Goal: Complete application form

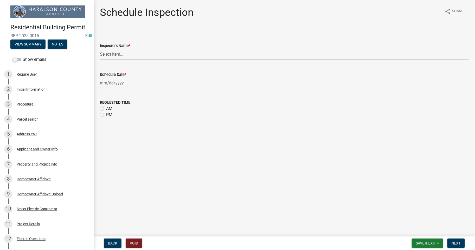
click at [111, 55] on select "Select Item... GWade ([PERSON_NAME]) BUSINESS LICENSE ([PERSON_NAME]) [EMAIL_AD…" at bounding box center [284, 54] width 369 height 11
select select "78bee765-e015-4ea1-8149-9f818b2a1f8b"
click at [100, 49] on select "Select Item... GWade ([PERSON_NAME]) BUSINESS LICENSE ([PERSON_NAME]) [EMAIL_AD…" at bounding box center [284, 54] width 369 height 11
click at [113, 82] on div at bounding box center [124, 83] width 48 height 11
select select "8"
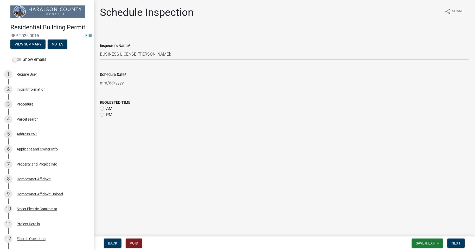
select select "2025"
click at [123, 135] on div "20" at bounding box center [121, 135] width 8 height 8
type input "[DATE]"
click at [455, 242] on span "Next" at bounding box center [455, 243] width 9 height 4
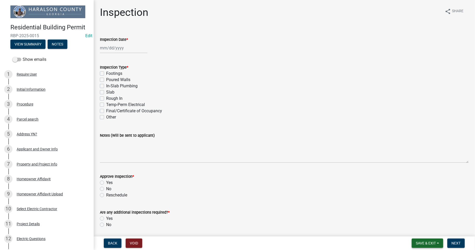
click at [424, 241] on span "Save & Exit" at bounding box center [426, 243] width 20 height 4
click at [416, 229] on button "Save & Exit" at bounding box center [422, 229] width 42 height 12
